Goal: Task Accomplishment & Management: Manage account settings

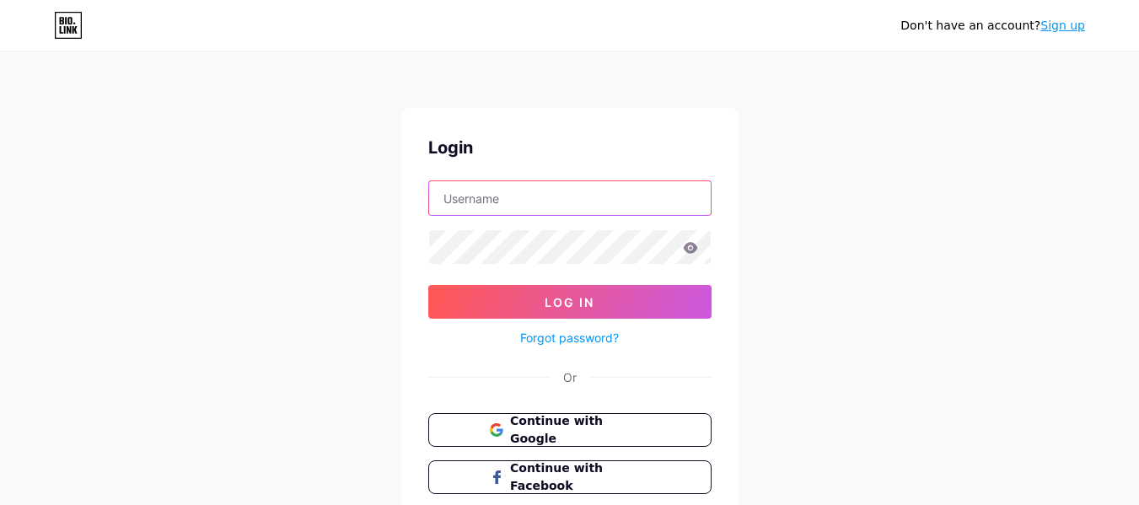
click at [578, 195] on input "text" at bounding box center [570, 198] width 282 height 34
click at [637, 439] on button "Continue with Google" at bounding box center [569, 430] width 287 height 35
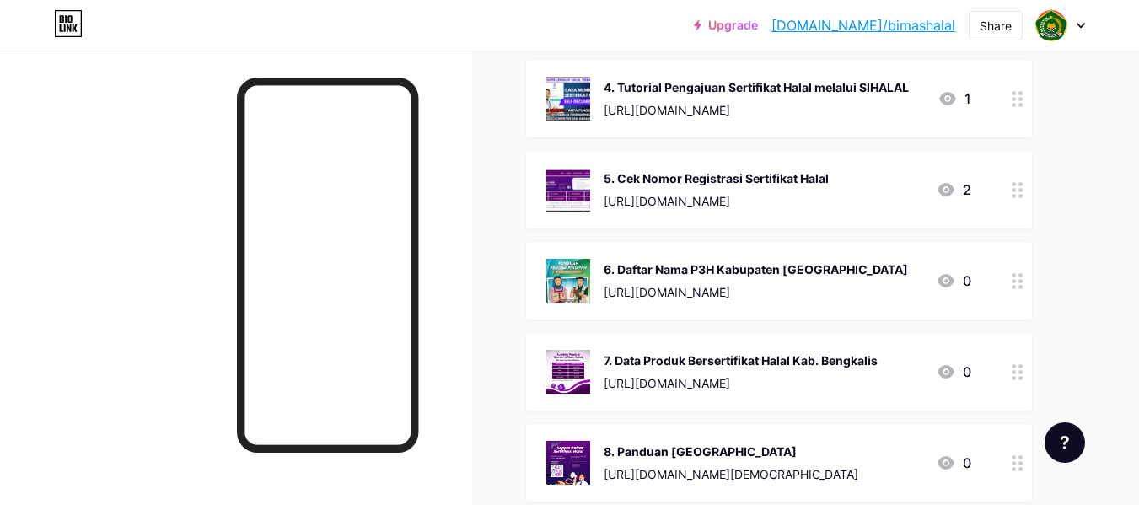
scroll to position [547, 0]
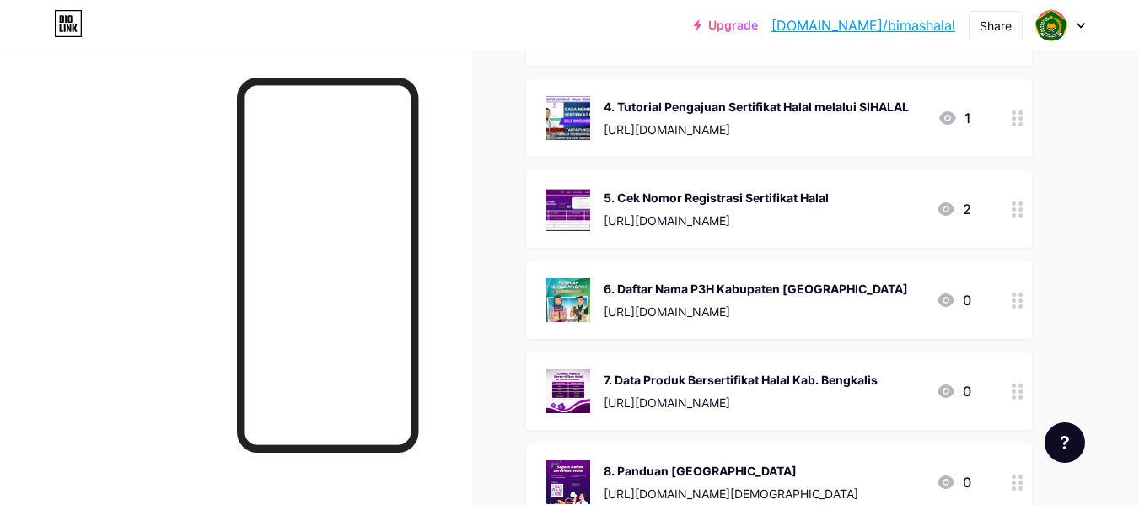
click at [1129, 150] on div "Upgrade [DOMAIN_NAME]/bimash... [DOMAIN_NAME]/bimashalal Share Switch accounts …" at bounding box center [569, 227] width 1139 height 1548
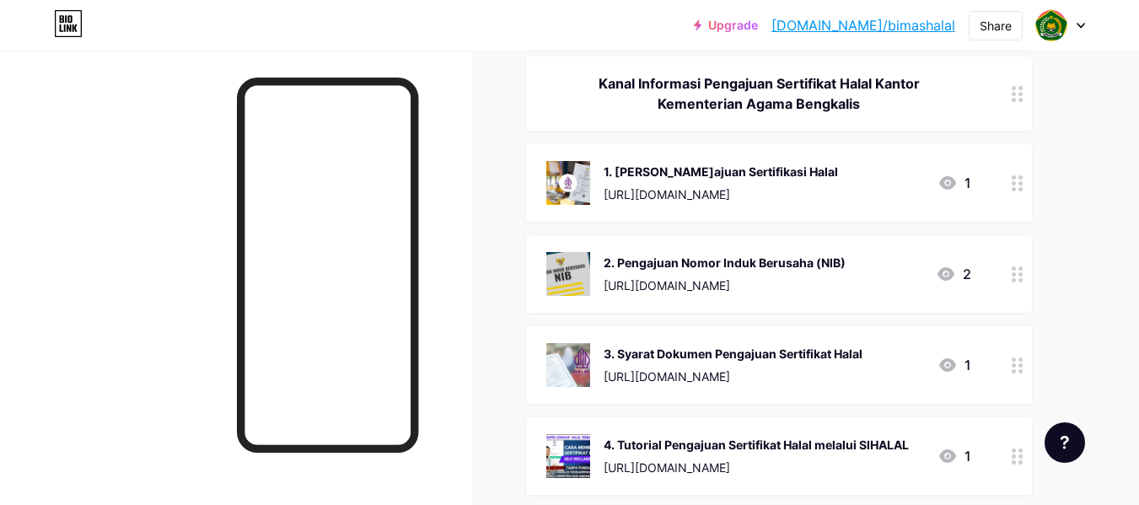
scroll to position [242, 0]
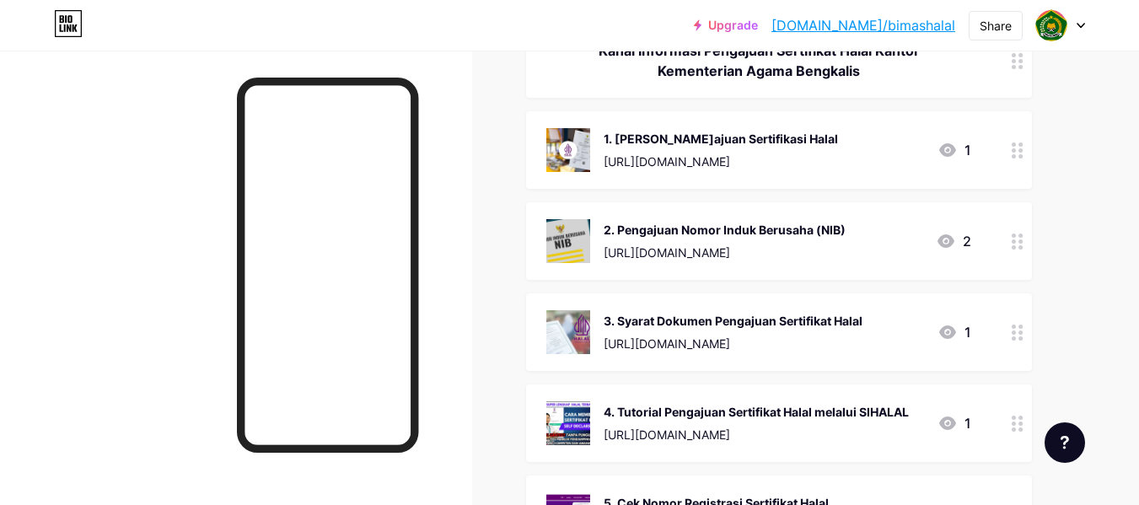
click at [1017, 148] on icon at bounding box center [1018, 150] width 12 height 16
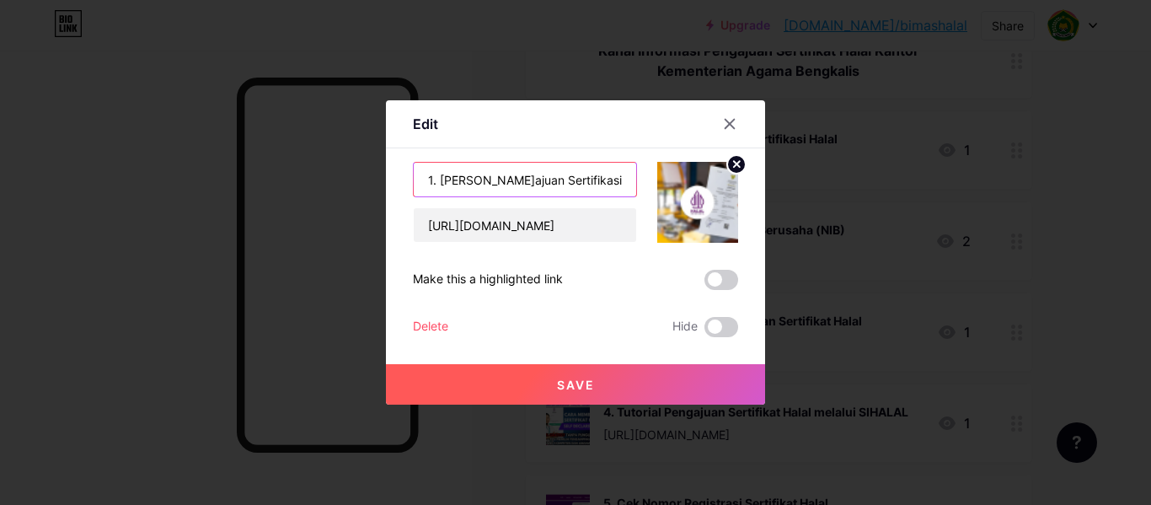
click at [434, 178] on input "1. [PERSON_NAME]ajuan Sertifikasi Halal" at bounding box center [525, 180] width 223 height 34
type input "1. Website Pengajuan Sertifikasi Halal"
click at [594, 386] on button "Save" at bounding box center [575, 384] width 379 height 40
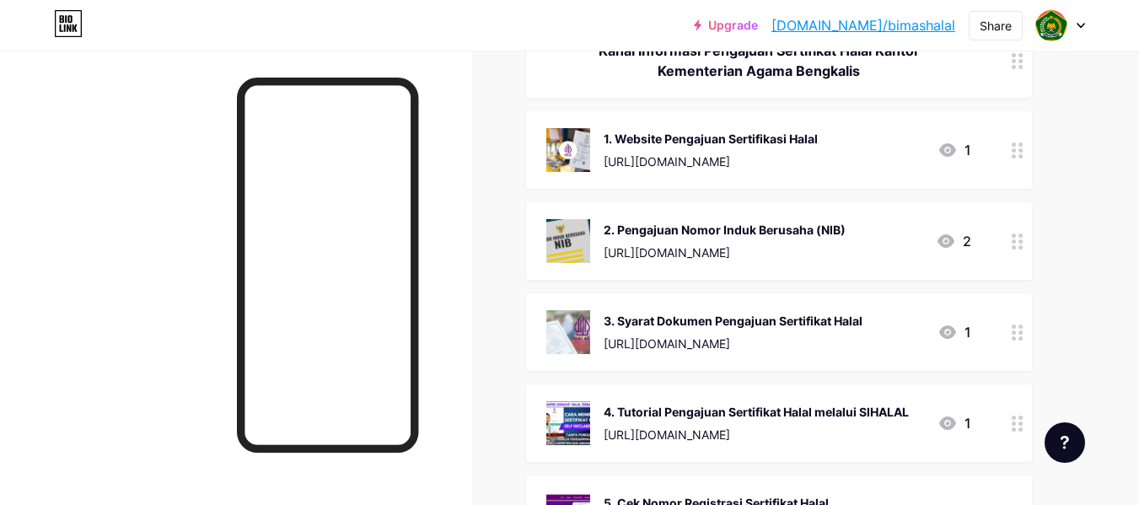
click at [1013, 249] on div at bounding box center [1017, 241] width 29 height 78
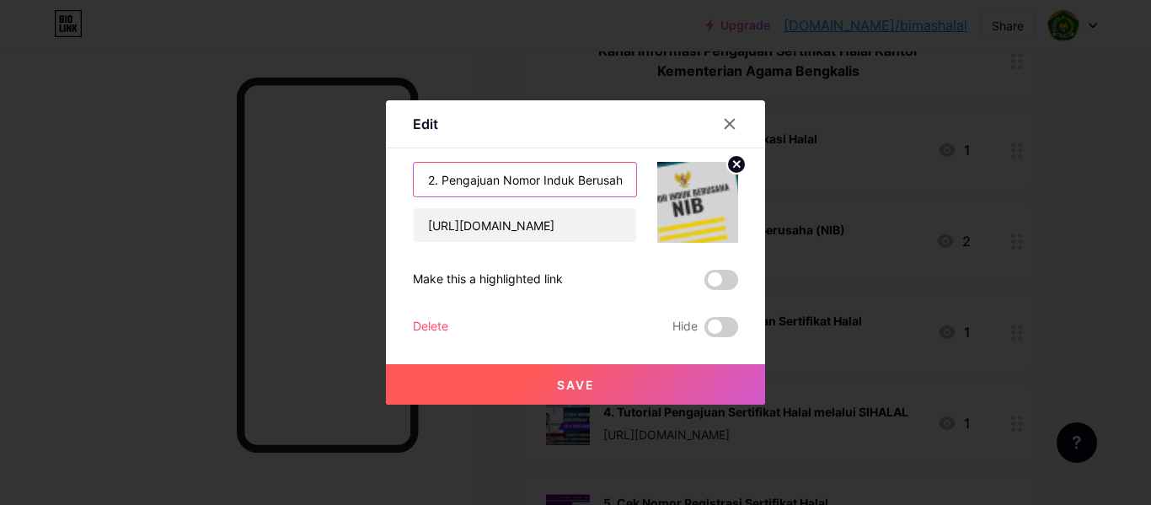
click at [436, 182] on input "2. Pengajuan Nomor Induk Berusaha (NIB)" at bounding box center [525, 180] width 223 height 34
type input "2. Website Pengajuan Nomor Induk Berusaha (NIB)"
click at [619, 385] on button "Save" at bounding box center [575, 384] width 379 height 40
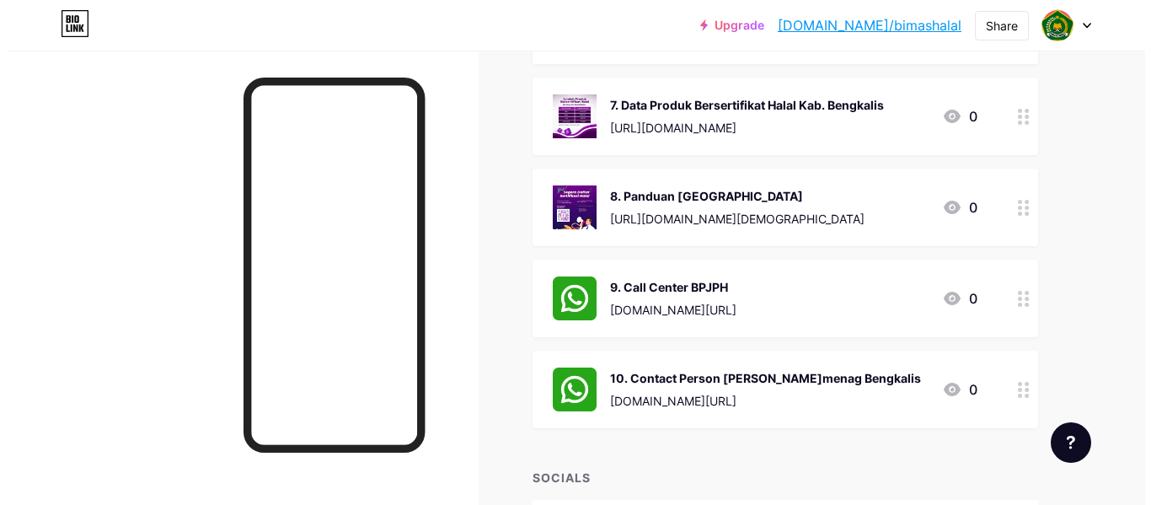
scroll to position [824, 0]
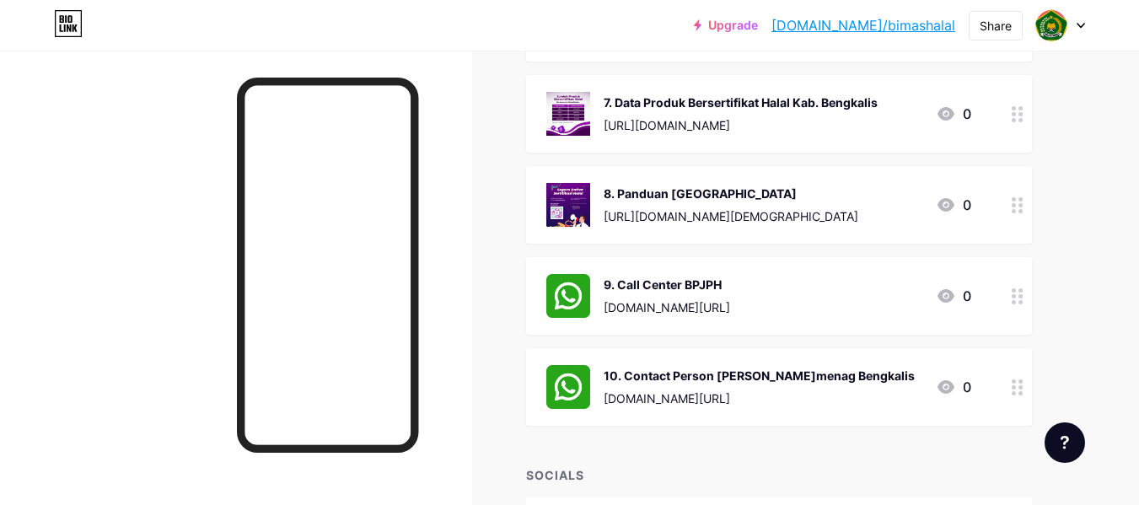
click at [1021, 386] on circle at bounding box center [1020, 387] width 4 height 4
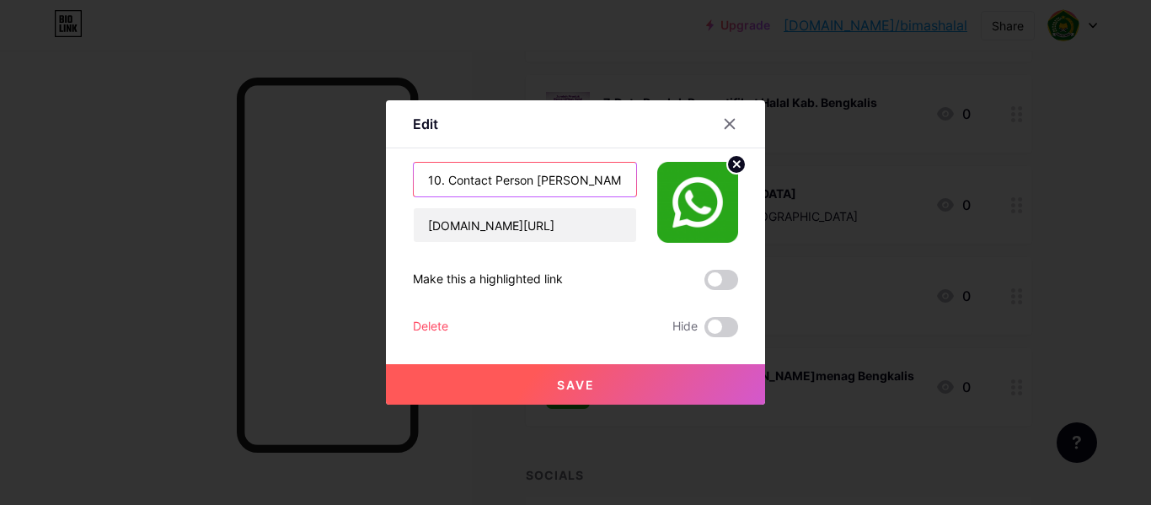
click at [532, 177] on input "10. Contact Person [PERSON_NAME]menag Bengkalis" at bounding box center [525, 180] width 223 height 34
type input "10. Contact Person [PERSON_NAME]awas Jaminan Produk Halal Kemenag Bengkalis"
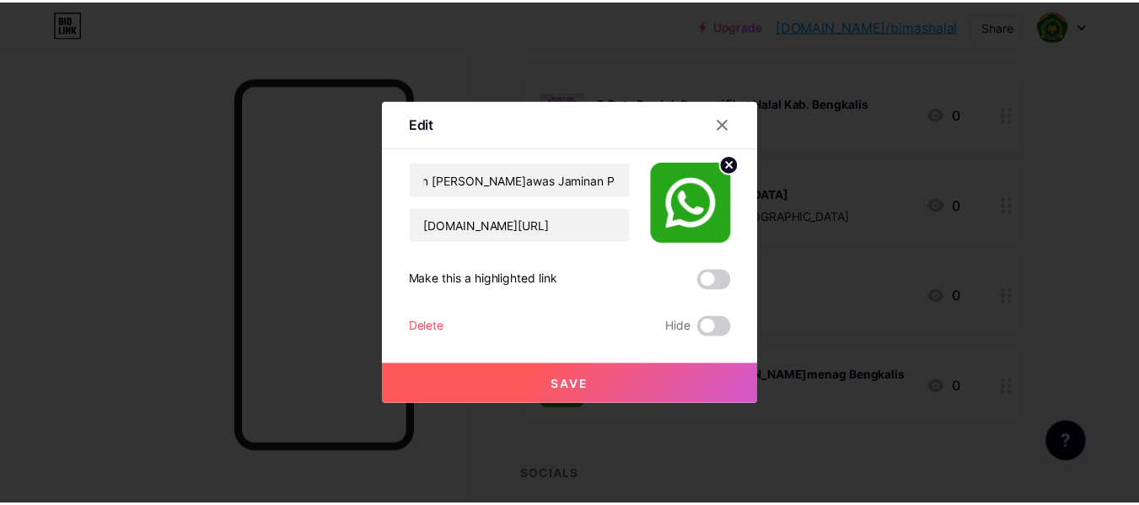
scroll to position [0, 0]
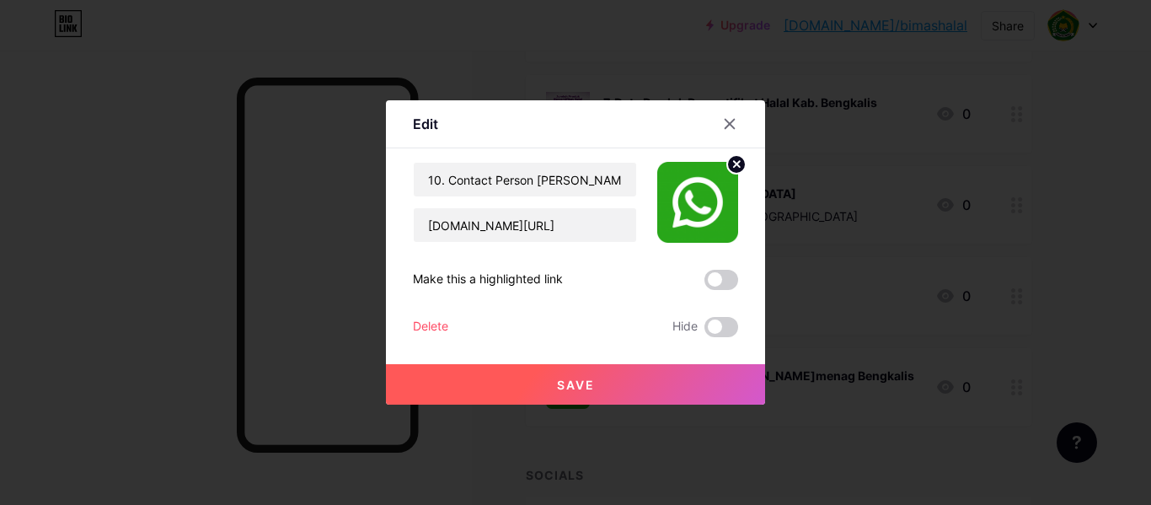
click at [600, 384] on button "Save" at bounding box center [575, 384] width 379 height 40
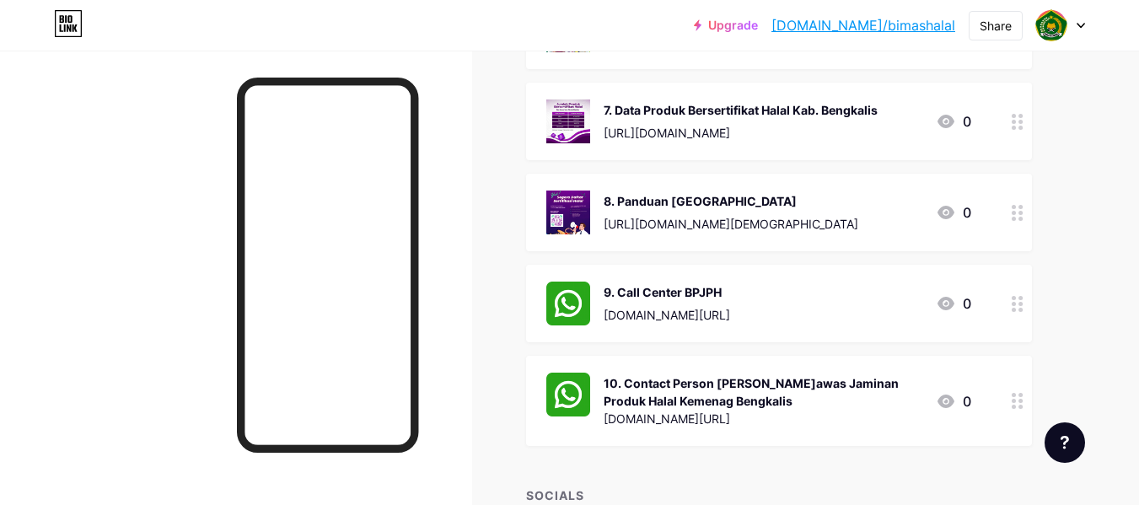
scroll to position [783, 0]
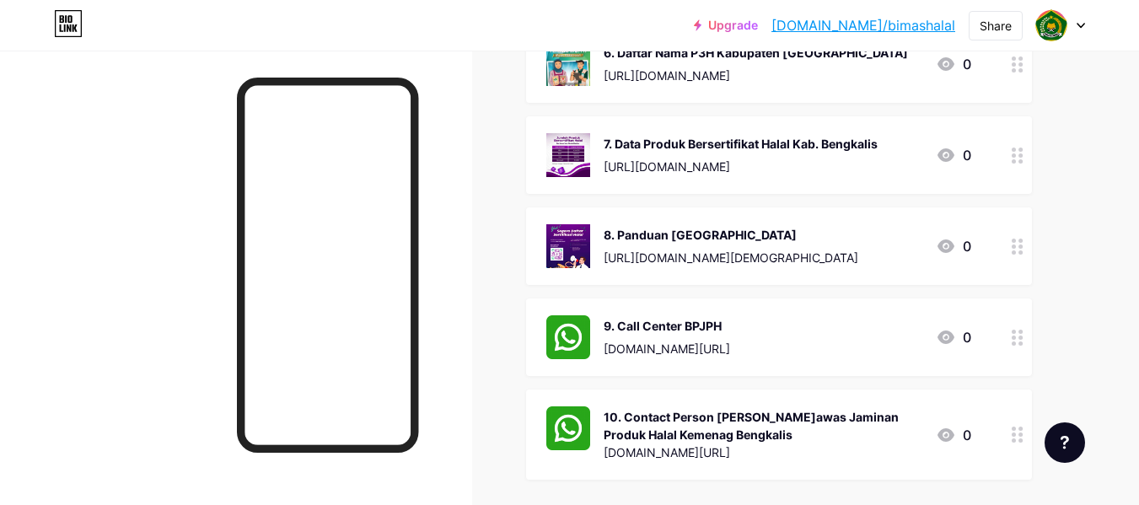
click at [858, 255] on div "[URL][DOMAIN_NAME][DEMOGRAPHIC_DATA]" at bounding box center [731, 258] width 255 height 18
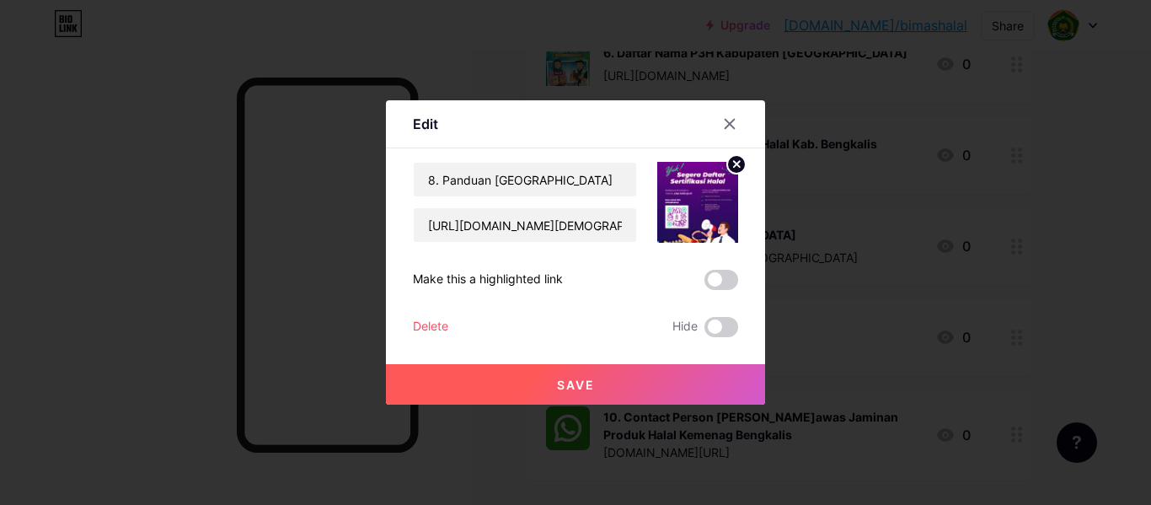
click at [860, 255] on div at bounding box center [575, 252] width 1151 height 505
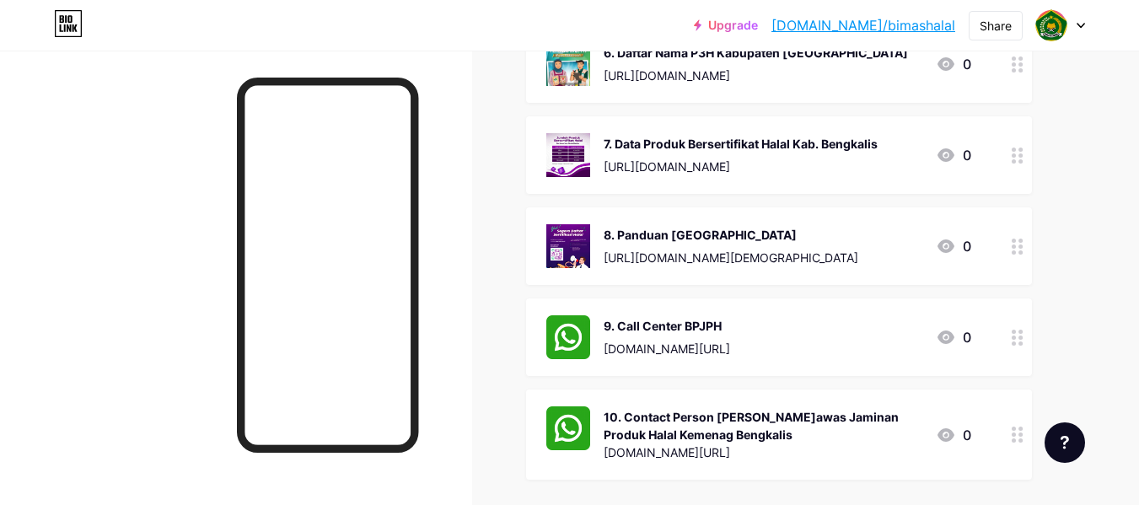
drag, startPoint x: 860, startPoint y: 255, endPoint x: 839, endPoint y: 102, distance: 154.0
click at [704, 249] on div "[URL][DOMAIN_NAME][DEMOGRAPHIC_DATA]" at bounding box center [731, 258] width 255 height 18
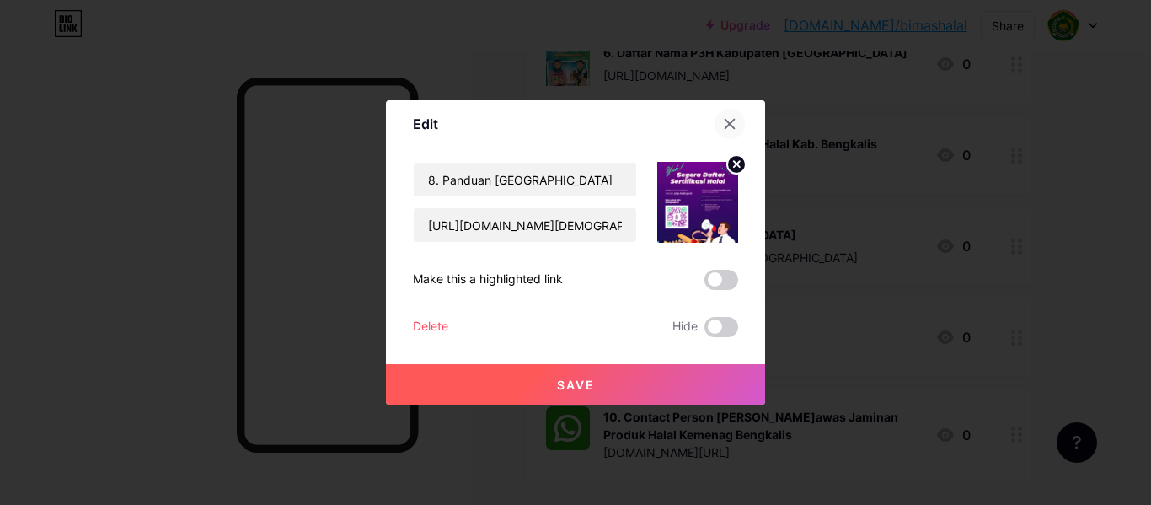
click at [730, 124] on icon at bounding box center [729, 123] width 13 height 13
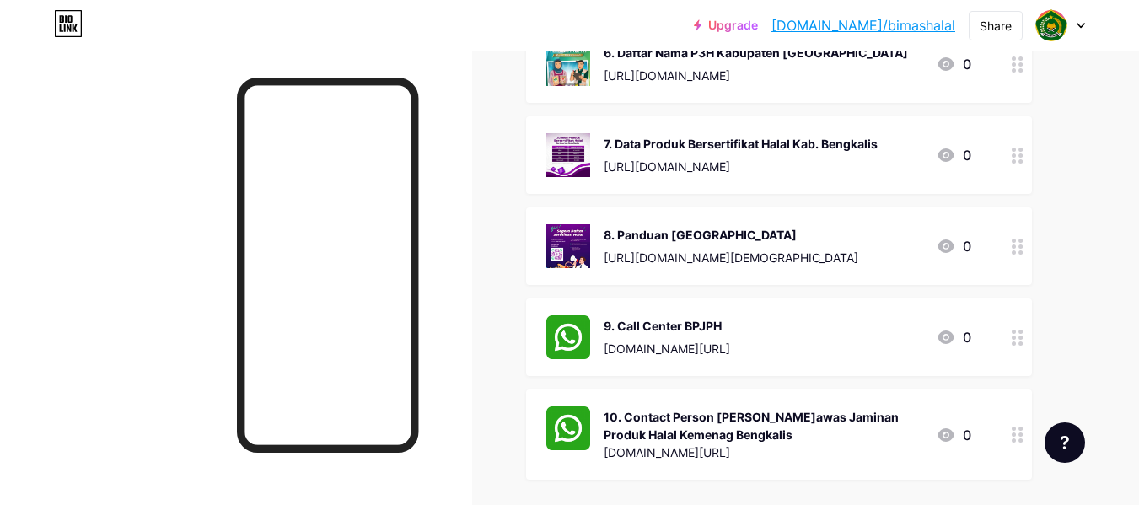
click at [1023, 261] on div at bounding box center [1017, 246] width 29 height 78
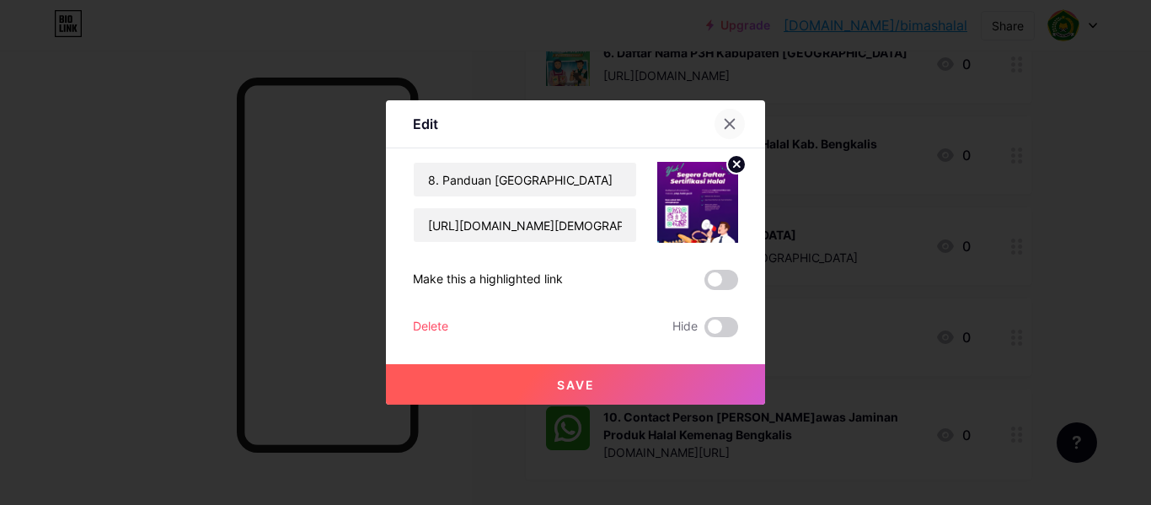
click at [729, 122] on icon at bounding box center [729, 123] width 13 height 13
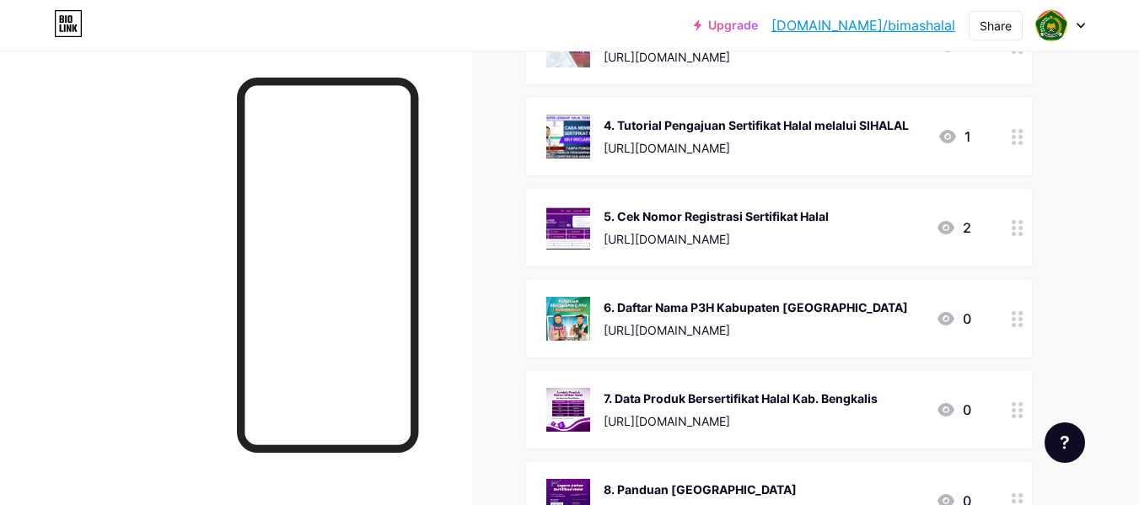
scroll to position [988, 0]
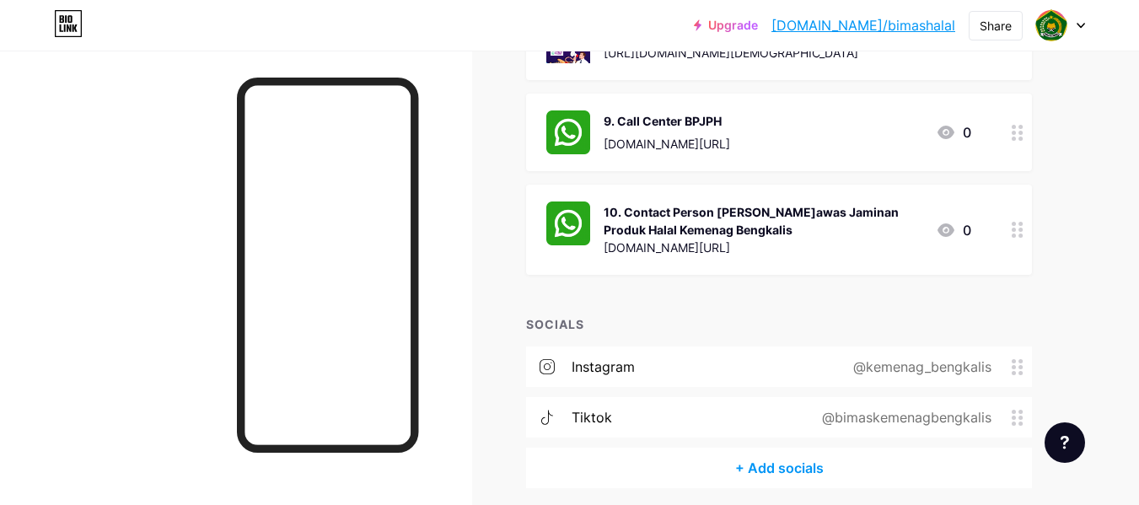
click at [870, 228] on div "10. Contact Person [PERSON_NAME]awas Jaminan Produk Halal Kemenag Bengkalis" at bounding box center [763, 220] width 319 height 35
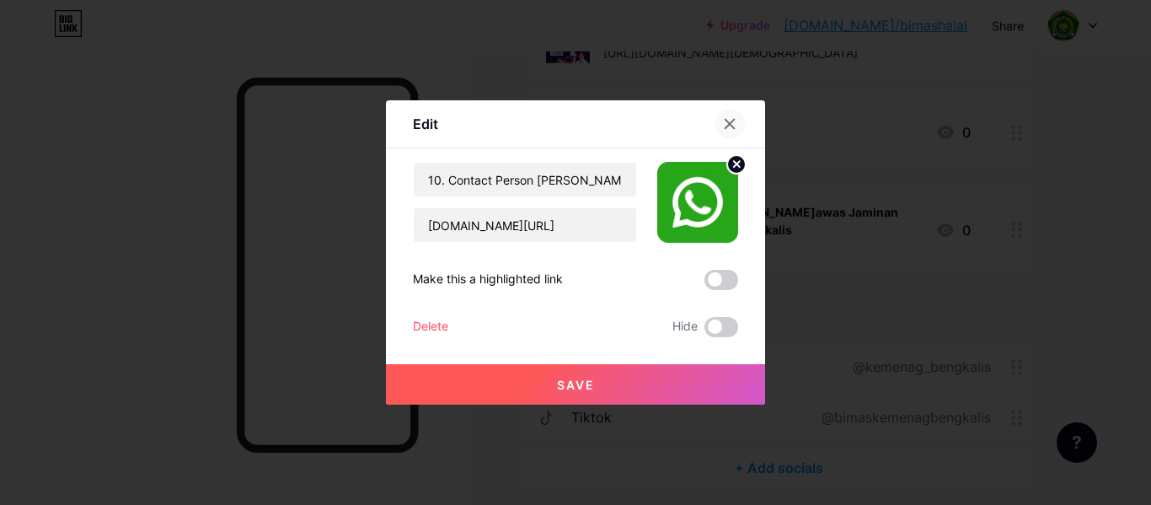
click at [723, 121] on icon at bounding box center [729, 123] width 13 height 13
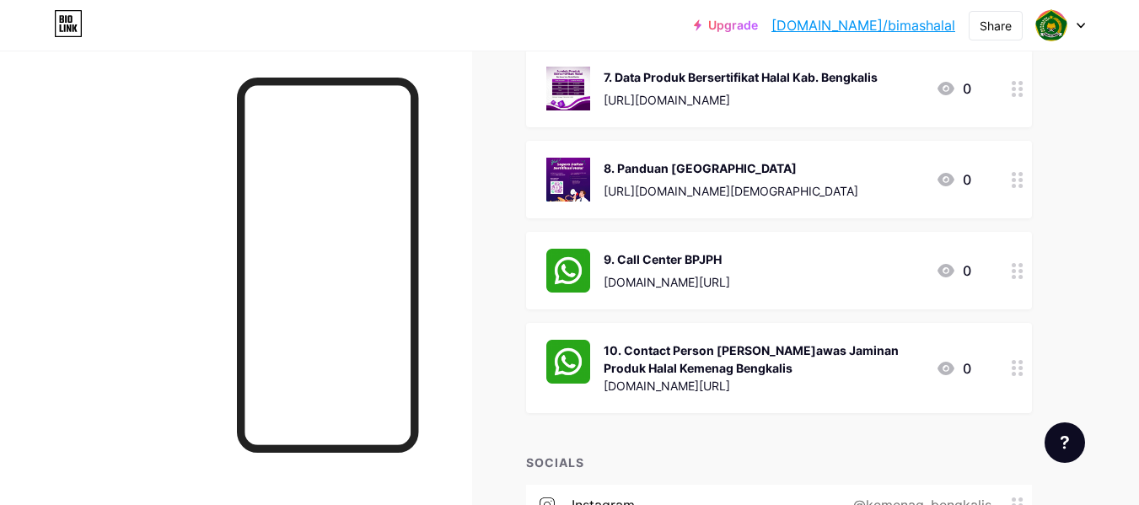
scroll to position [886, 0]
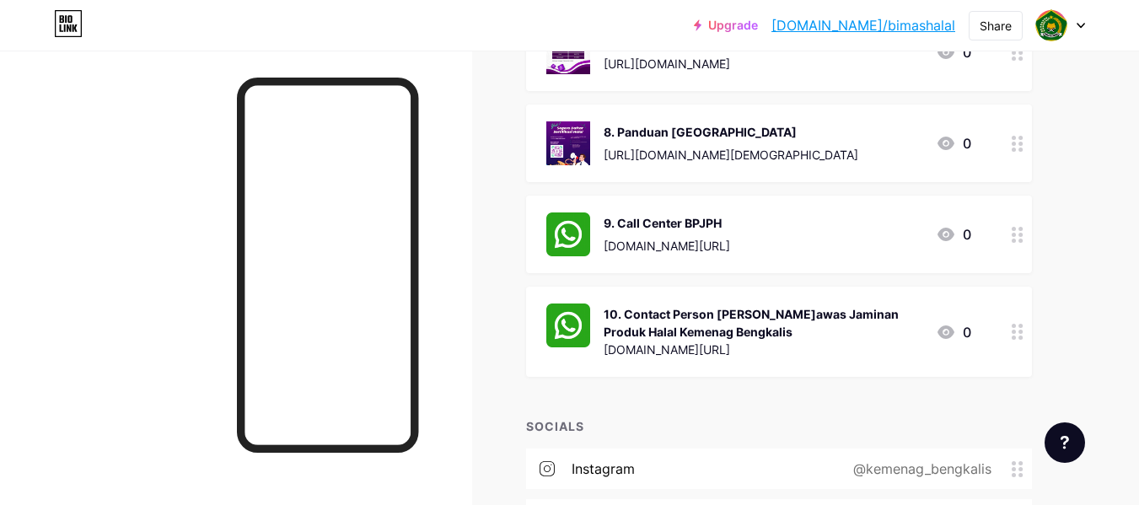
drag, startPoint x: 836, startPoint y: 136, endPoint x: 805, endPoint y: 95, distance: 51.1
click at [1014, 151] on div at bounding box center [1017, 144] width 29 height 78
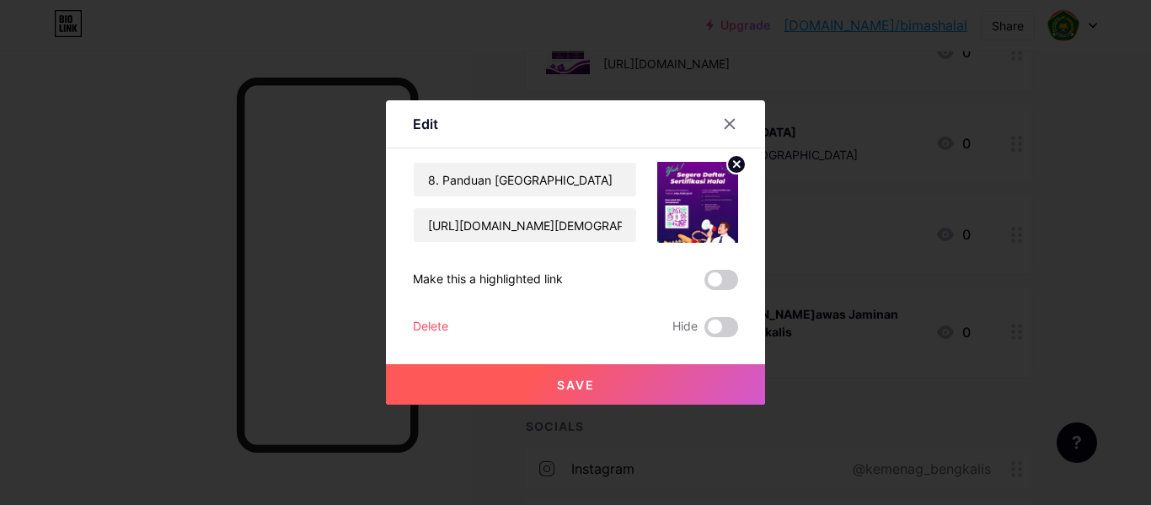
click at [537, 285] on div "Make this a highlighted link" at bounding box center [488, 280] width 150 height 20
click at [570, 271] on div "Make this a highlighted link" at bounding box center [575, 280] width 325 height 20
click at [705, 275] on span at bounding box center [722, 280] width 34 height 20
click at [705, 284] on input "checkbox" at bounding box center [705, 284] width 0 height 0
click at [585, 387] on span "Save" at bounding box center [576, 385] width 38 height 14
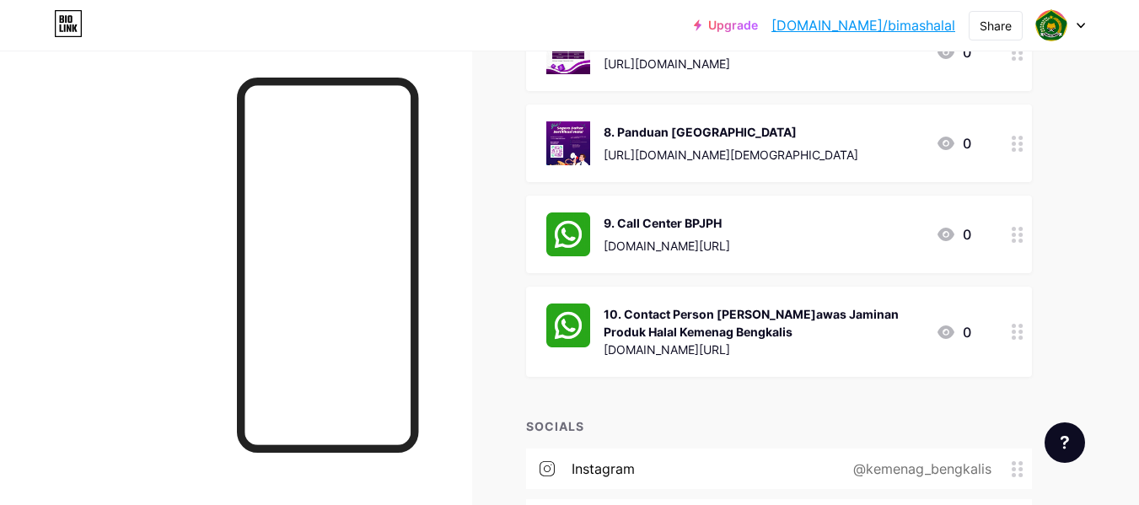
drag, startPoint x: 1127, startPoint y: 318, endPoint x: 1126, endPoint y: 255, distance: 63.2
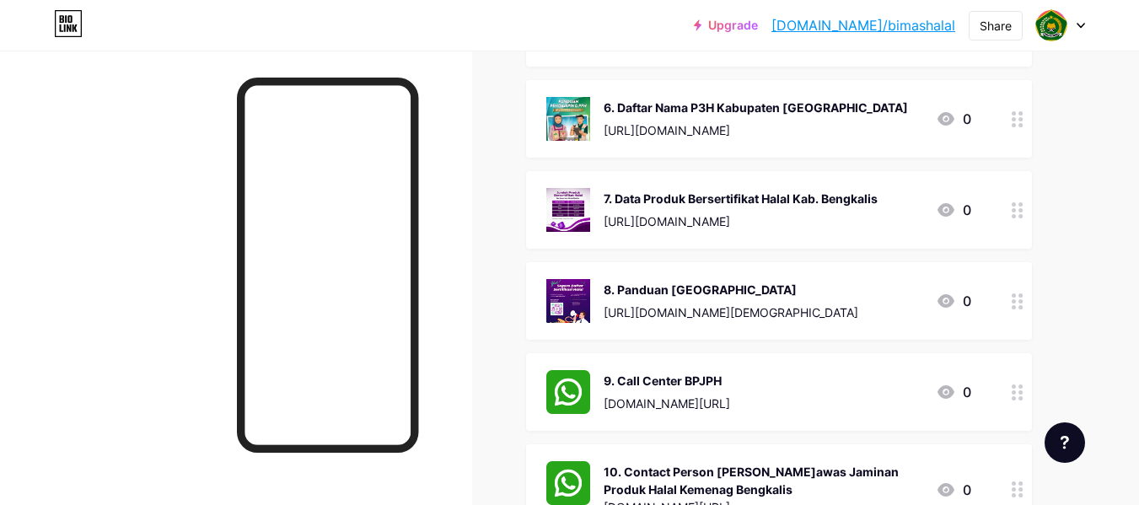
scroll to position [744, 0]
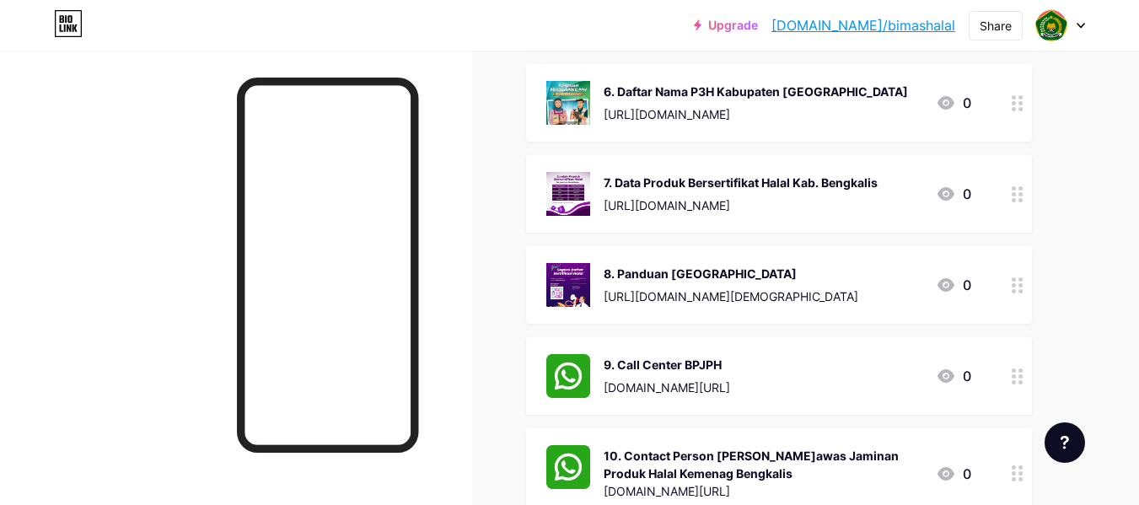
click at [1006, 282] on div at bounding box center [1017, 285] width 29 height 78
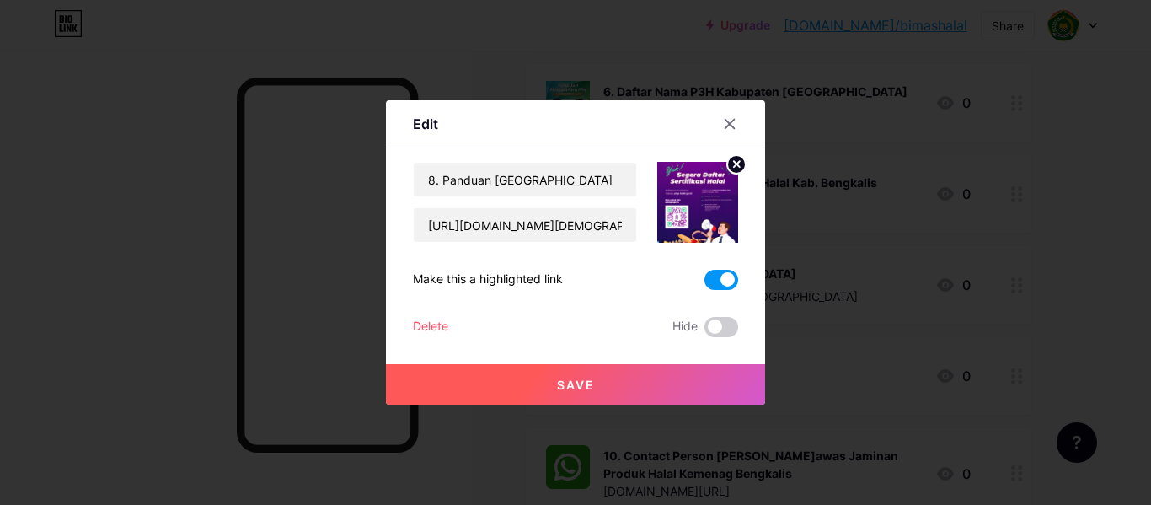
click at [721, 276] on span at bounding box center [722, 280] width 34 height 20
click at [705, 284] on input "checkbox" at bounding box center [705, 284] width 0 height 0
click at [621, 381] on button "Save" at bounding box center [575, 384] width 379 height 40
